Goal: Check status: Check status

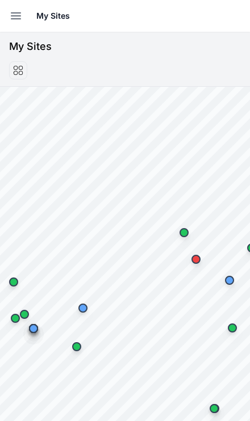
click at [22, 15] on icon "button" at bounding box center [16, 16] width 14 height 14
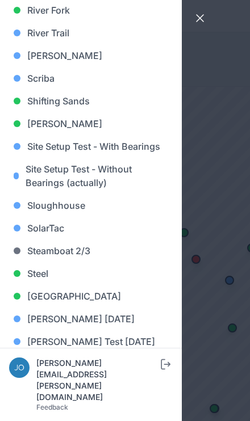
scroll to position [982, 0]
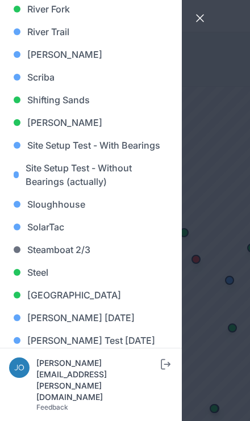
click at [54, 56] on link "[PERSON_NAME]" at bounding box center [90, 54] width 163 height 23
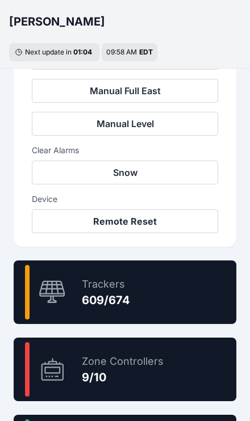
scroll to position [544, 0]
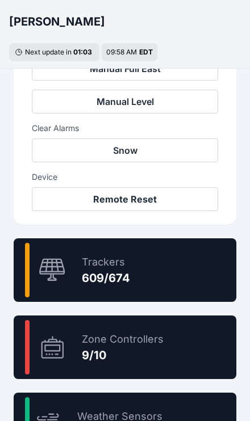
click at [191, 272] on div "90.4 % Trackers 609/674" at bounding box center [125, 270] width 222 height 64
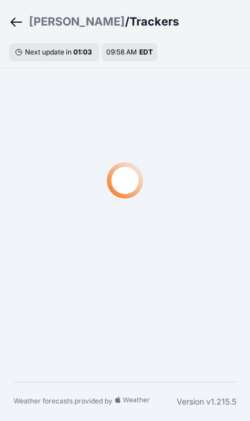
scroll to position [39, 0]
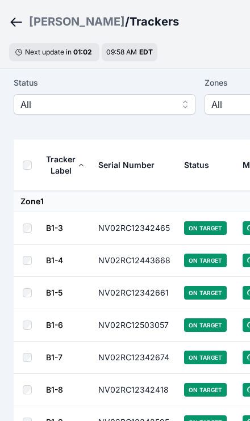
click at [113, 108] on span "All" at bounding box center [96, 105] width 152 height 14
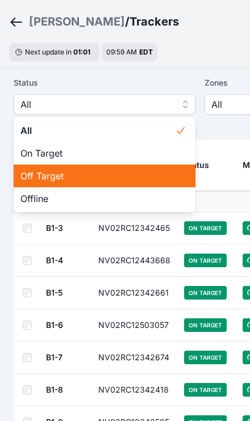
click at [86, 174] on span "Off Target" at bounding box center [97, 176] width 154 height 14
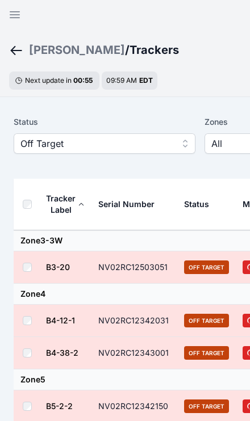
click at [76, 145] on span "Off Target" at bounding box center [96, 144] width 152 height 14
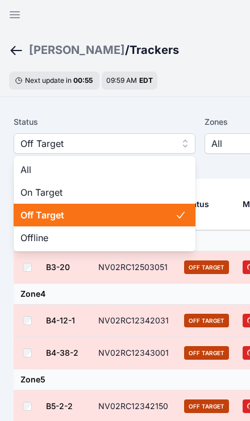
click at [41, 160] on div "All" at bounding box center [104, 169] width 181 height 23
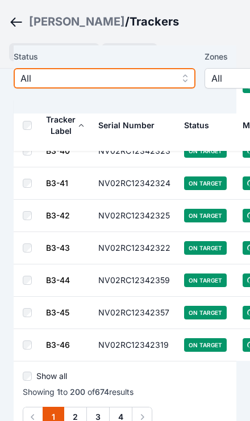
scroll to position [6396, 0]
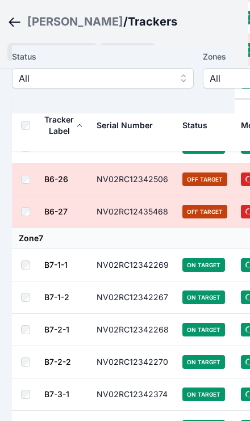
scroll to position [13995, 1]
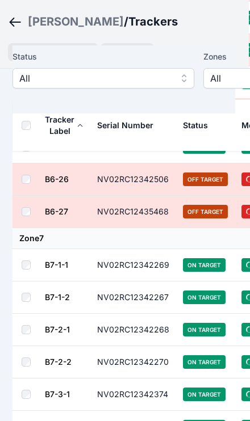
click at [49, 9] on ol "[PERSON_NAME] / Trackers" at bounding box center [93, 21] width 170 height 29
click at [50, 10] on ol "[PERSON_NAME] / Trackers" at bounding box center [93, 21] width 170 height 29
click at [50, 20] on div "[PERSON_NAME]" at bounding box center [76, 22] width 96 height 16
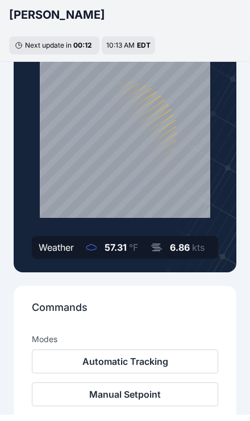
scroll to position [113, 0]
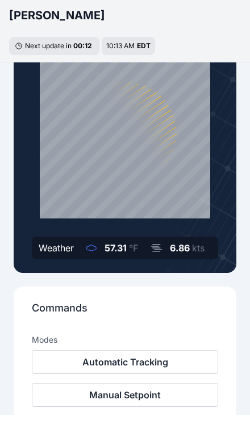
click at [175, 363] on button "Automatic Tracking" at bounding box center [125, 368] width 186 height 24
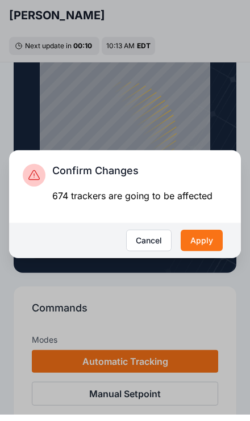
click at [157, 249] on button "Cancel" at bounding box center [148, 247] width 45 height 22
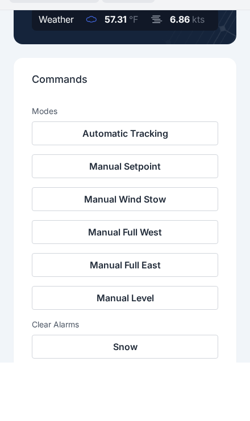
scroll to position [468, 0]
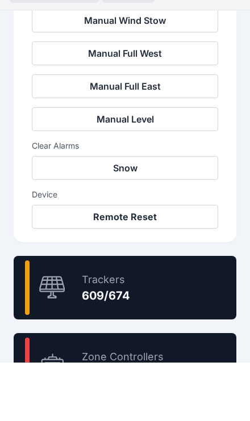
click at [195, 314] on div "90.4 % Trackers 609/674" at bounding box center [125, 346] width 222 height 64
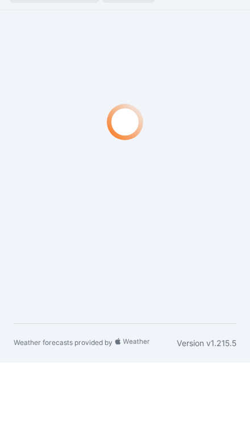
scroll to position [39, 0]
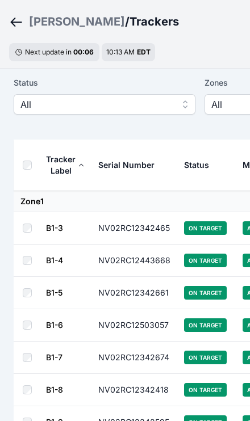
click at [138, 99] on span "All" at bounding box center [96, 105] width 152 height 14
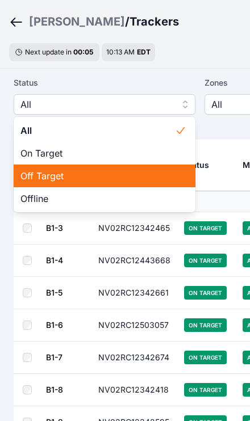
click at [113, 172] on span "Off Target" at bounding box center [97, 176] width 154 height 14
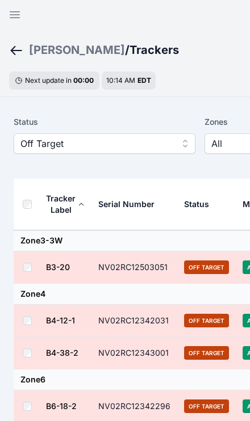
click at [114, 142] on span "Off Target" at bounding box center [96, 144] width 152 height 14
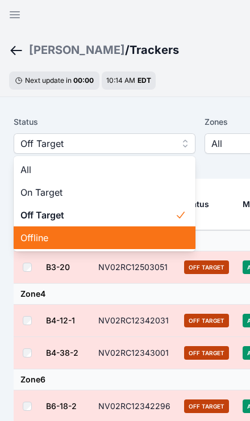
click at [79, 236] on span "Offline" at bounding box center [97, 238] width 154 height 14
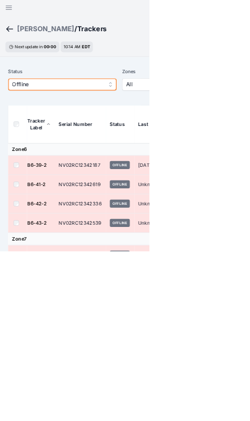
scroll to position [1, 0]
